Goal: Task Accomplishment & Management: Manage account settings

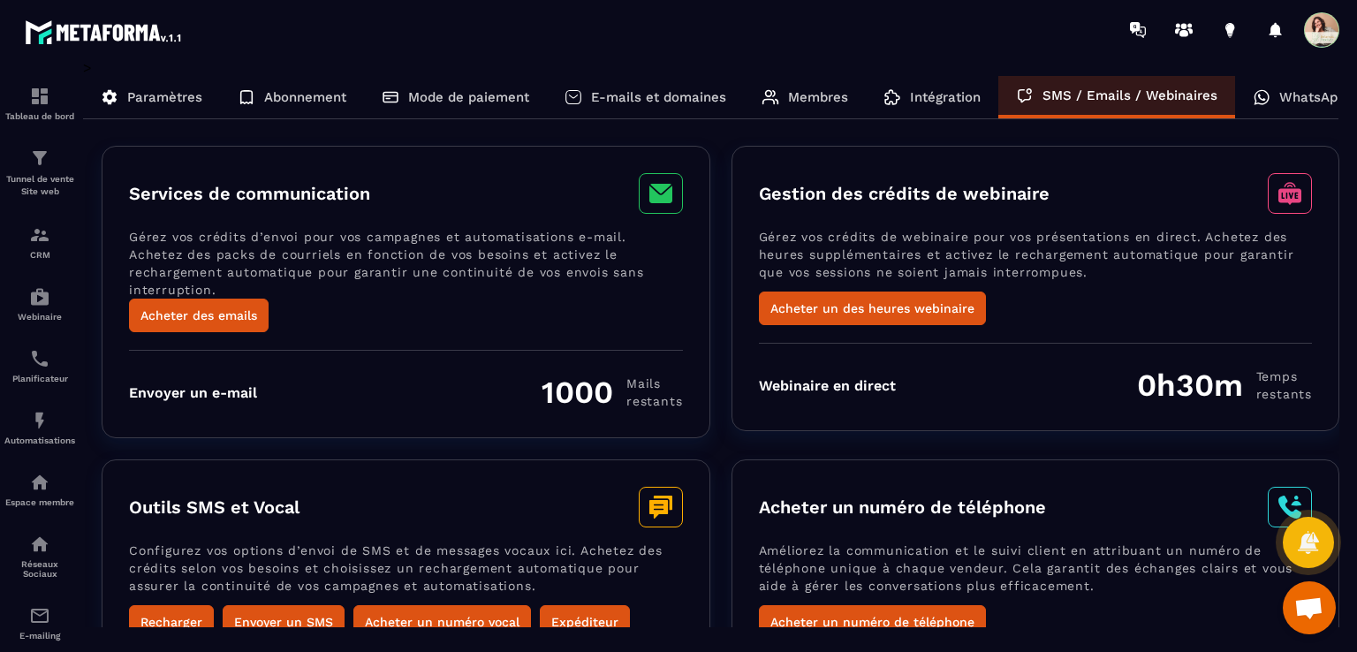
click at [891, 103] on icon at bounding box center [893, 97] width 18 height 18
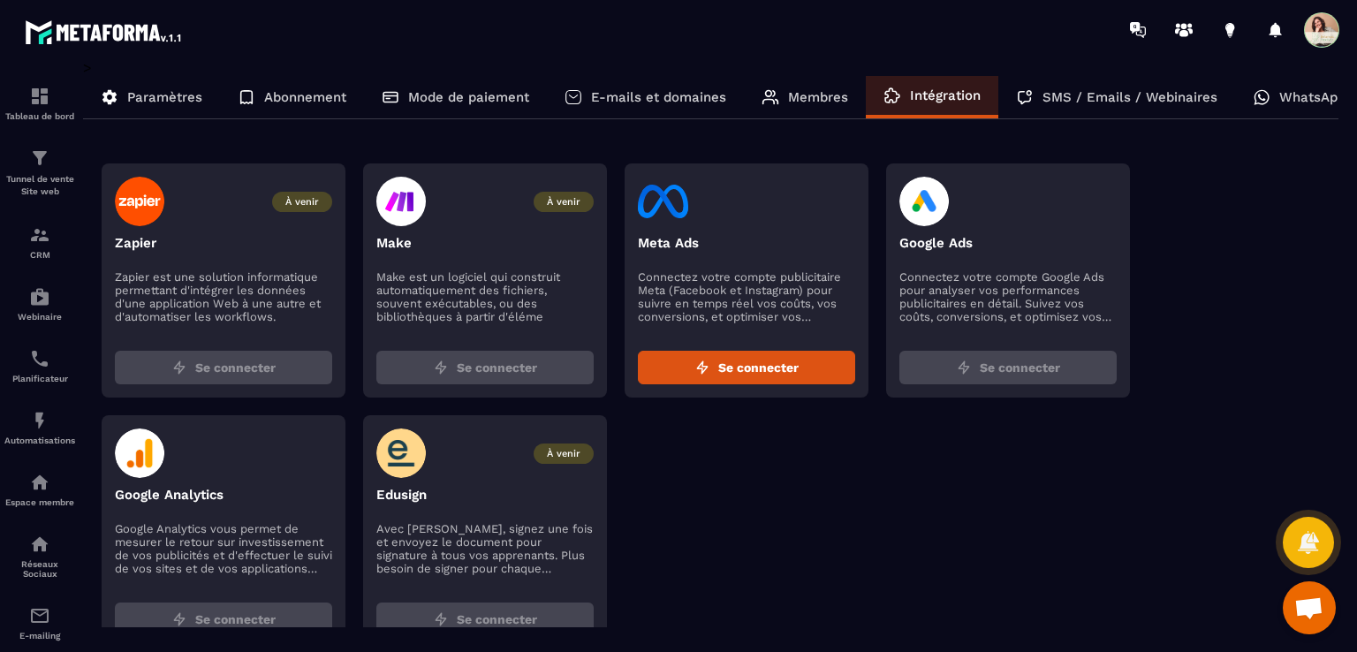
click at [806, 99] on p "Membres" at bounding box center [818, 97] width 60 height 16
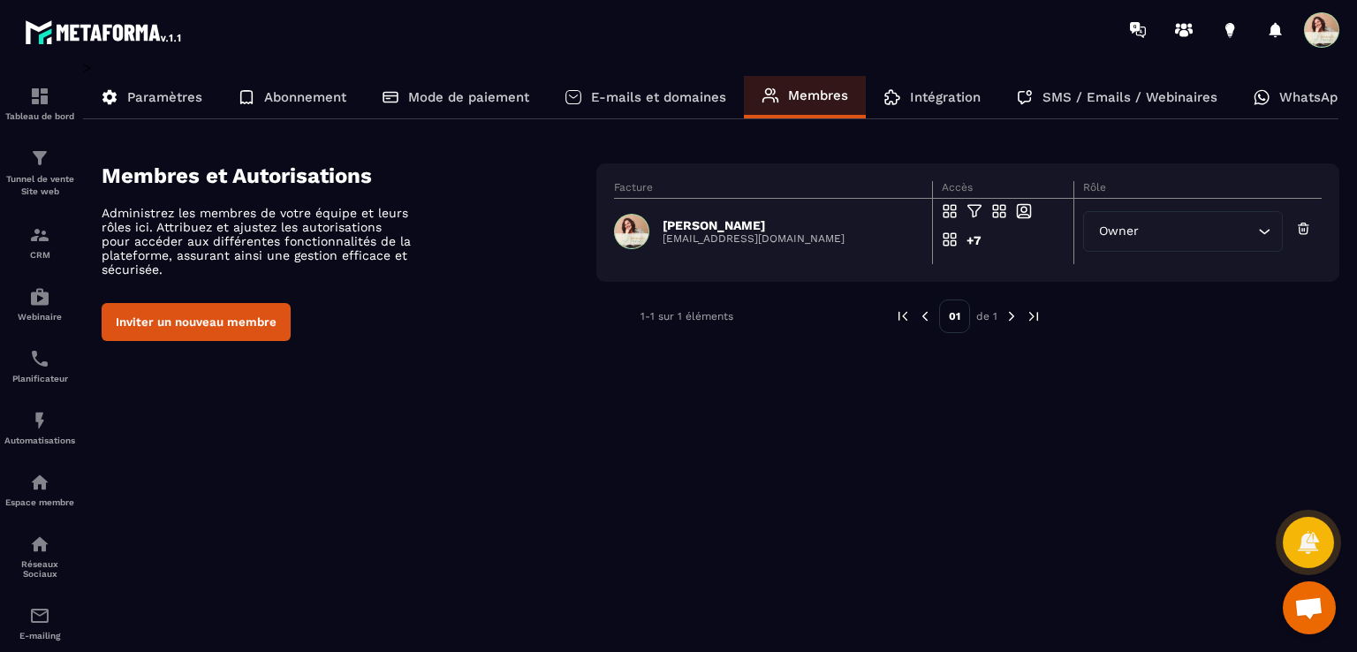
click at [626, 99] on p "E-mails et domaines" at bounding box center [658, 97] width 135 height 16
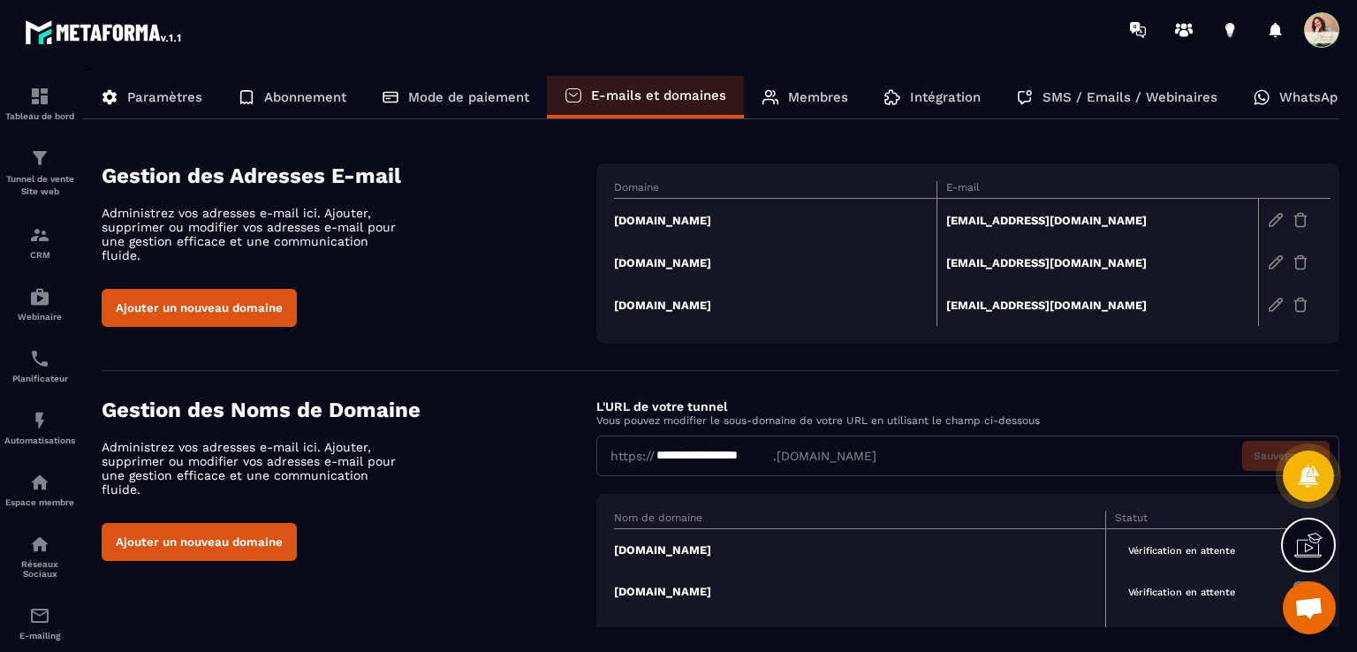
click at [1271, 217] on img at bounding box center [1276, 220] width 16 height 16
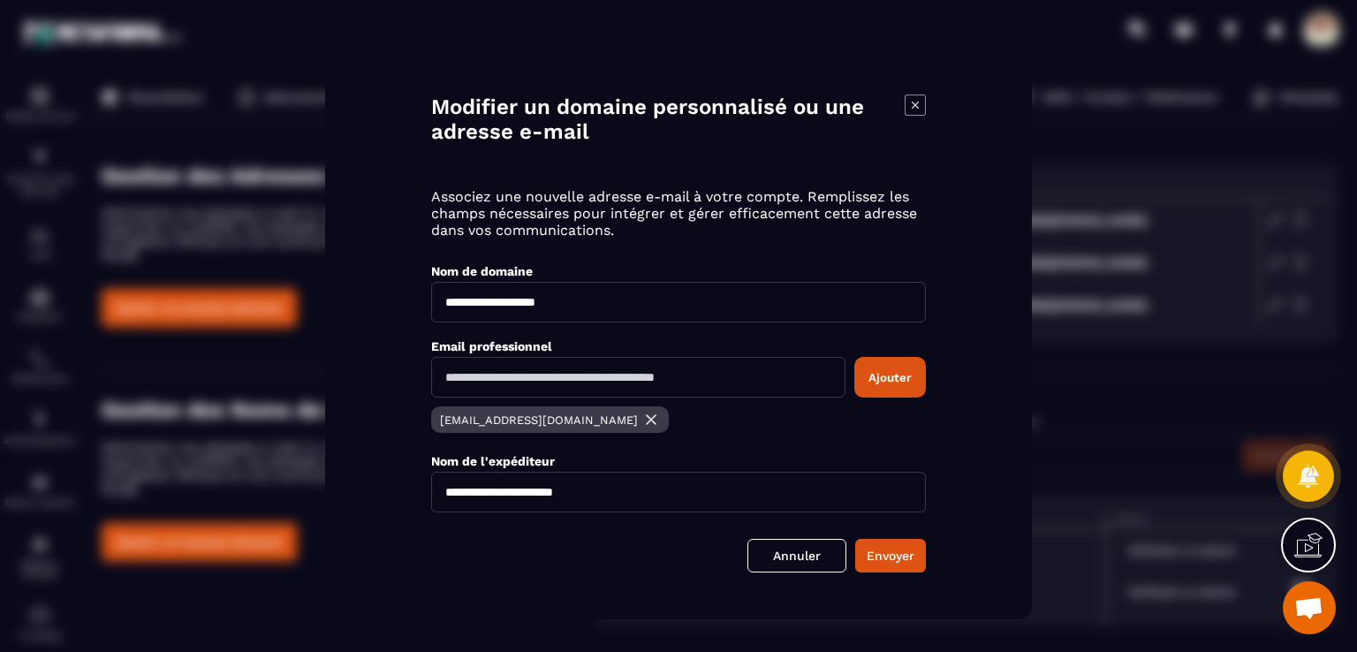
click at [912, 102] on icon "Modal window" at bounding box center [915, 105] width 21 height 21
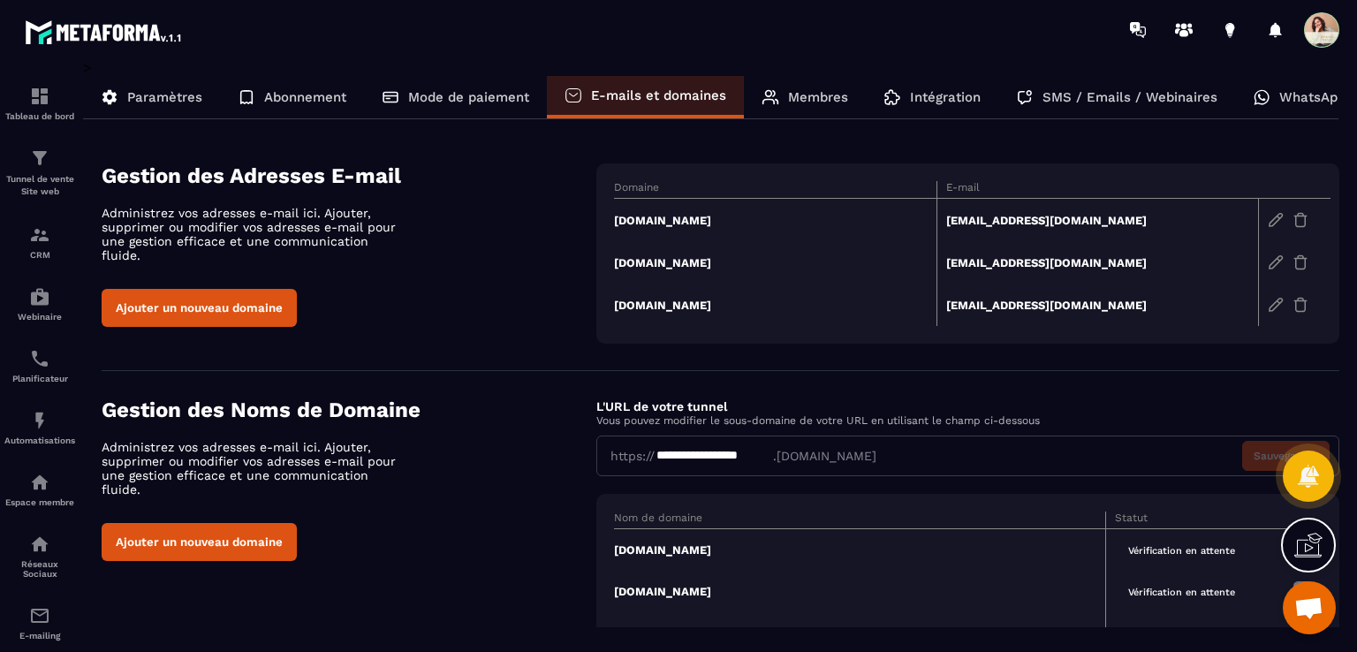
click at [1301, 221] on img at bounding box center [1301, 220] width 16 height 16
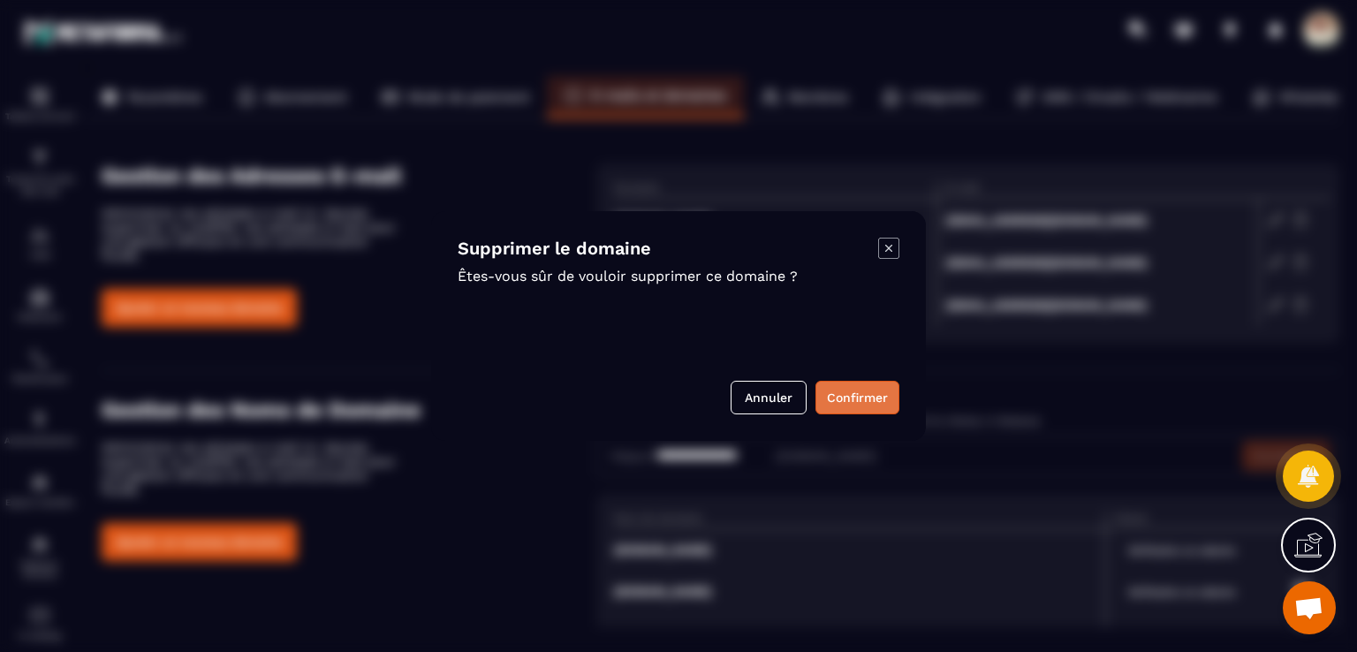
click at [854, 396] on button "Confirmer" at bounding box center [858, 398] width 84 height 34
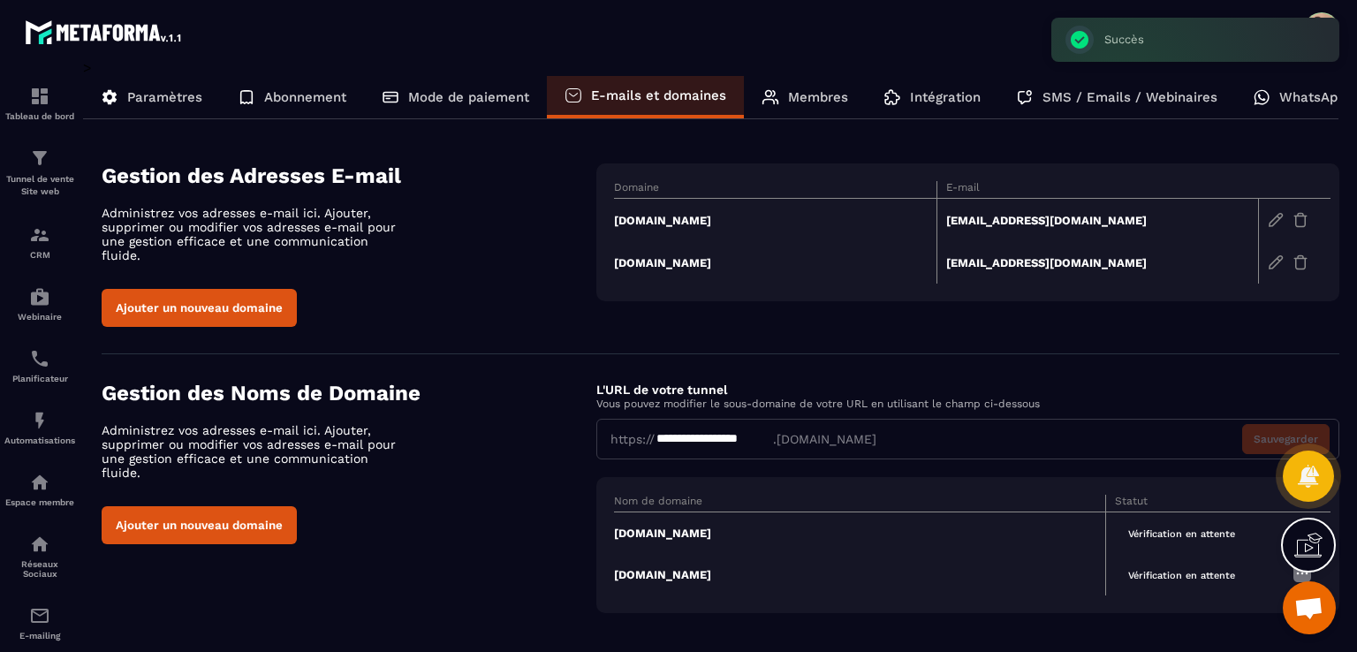
click at [1301, 223] on img at bounding box center [1301, 220] width 16 height 16
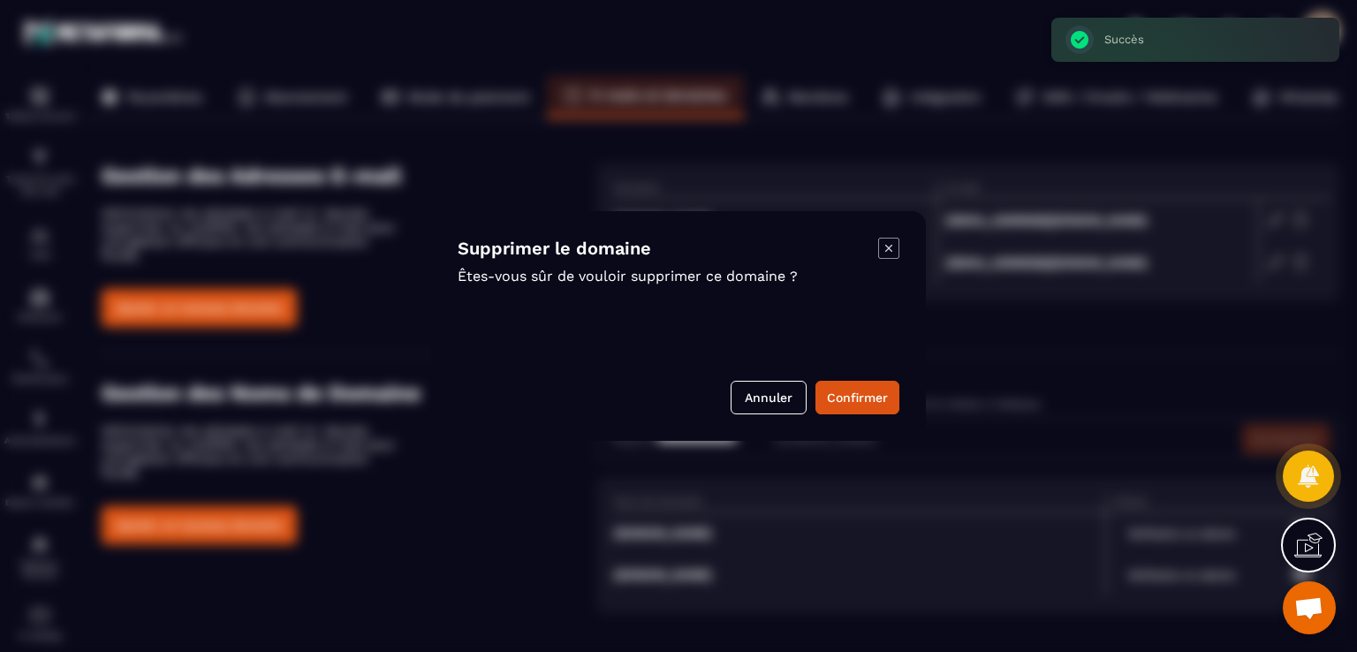
click at [888, 256] on icon "Modal window" at bounding box center [888, 248] width 21 height 21
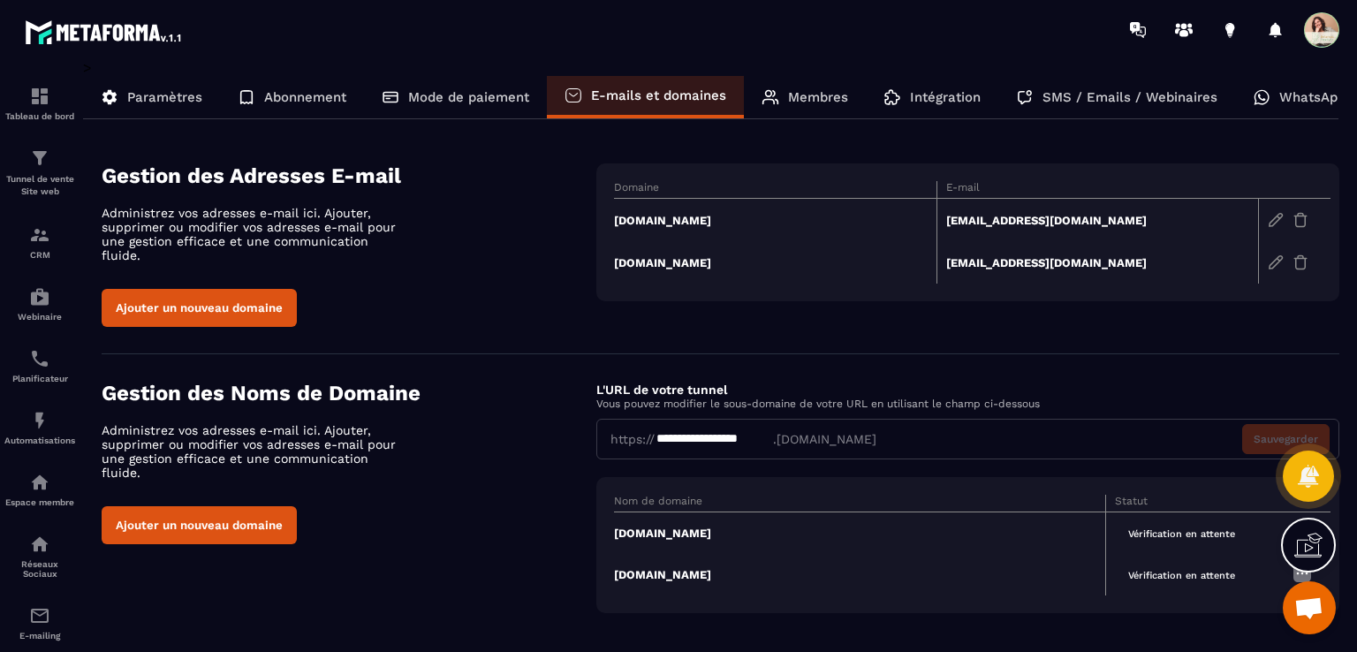
click at [1305, 217] on img at bounding box center [1301, 220] width 16 height 16
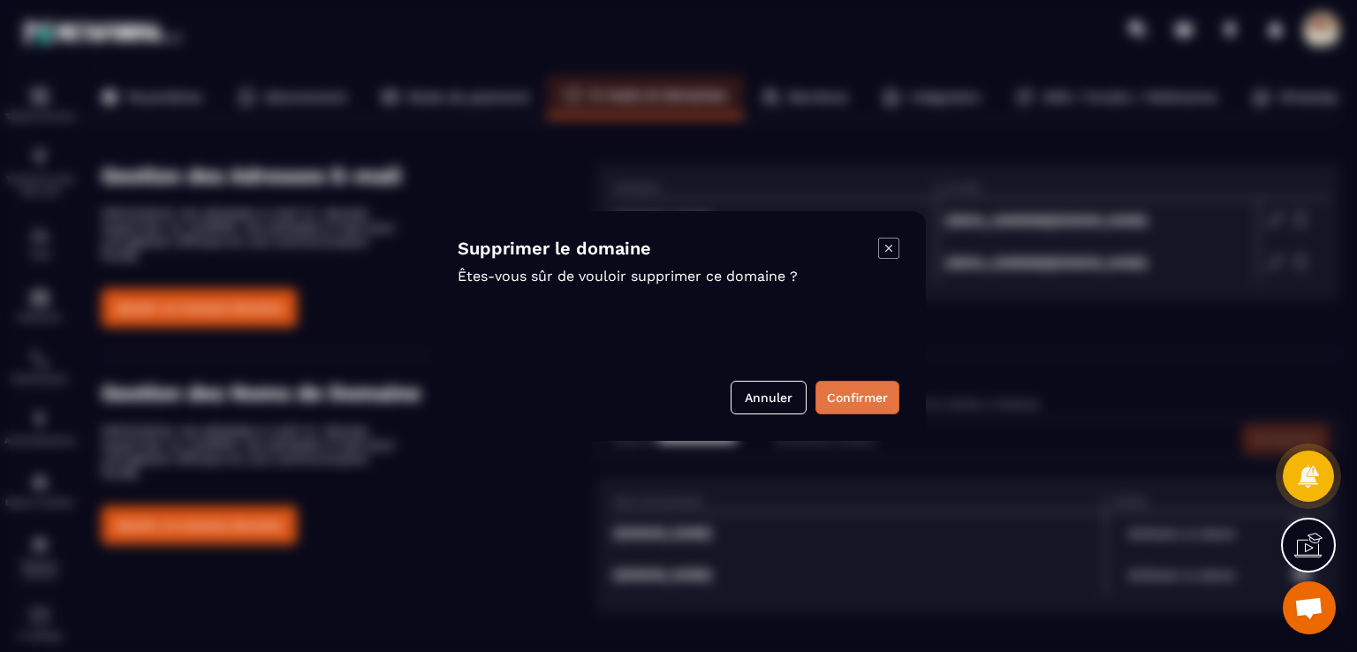
click at [851, 394] on button "Confirmer" at bounding box center [858, 398] width 84 height 34
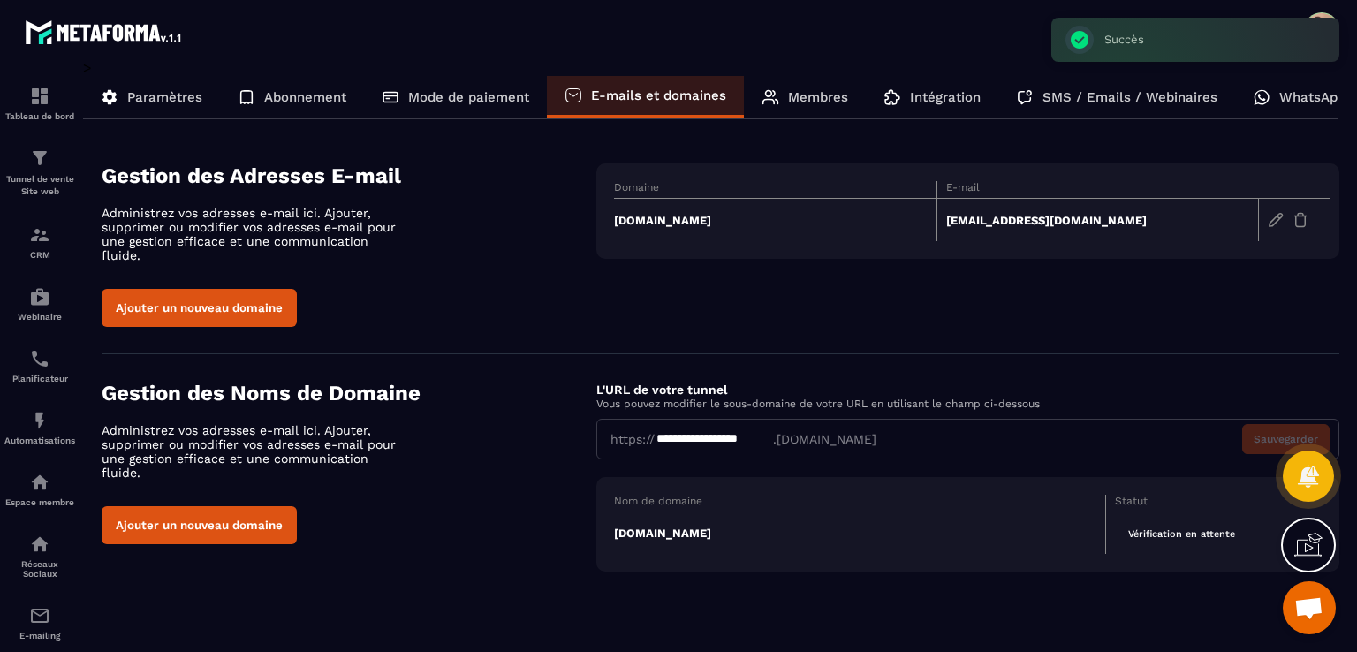
click at [1292, 220] on div at bounding box center [1294, 220] width 52 height 16
click at [1302, 224] on img at bounding box center [1301, 220] width 16 height 16
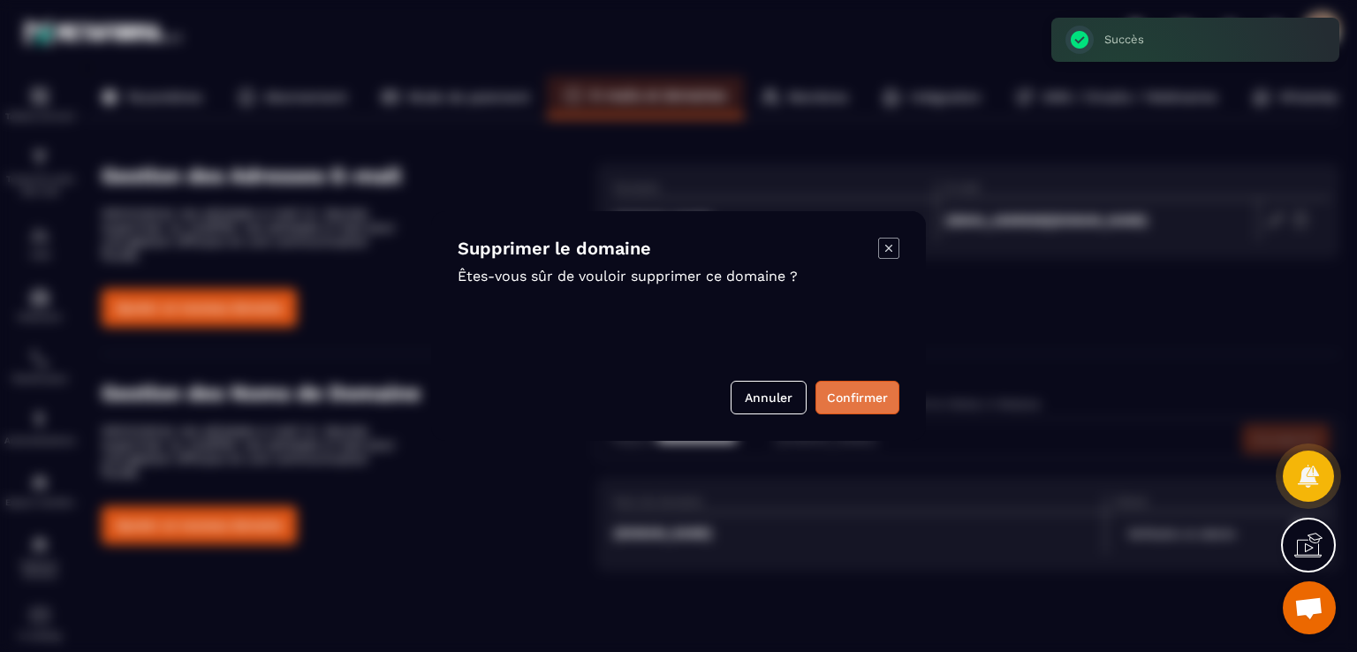
click at [881, 397] on button "Confirmer" at bounding box center [858, 398] width 84 height 34
